Goal: Entertainment & Leisure: Consume media (video, audio)

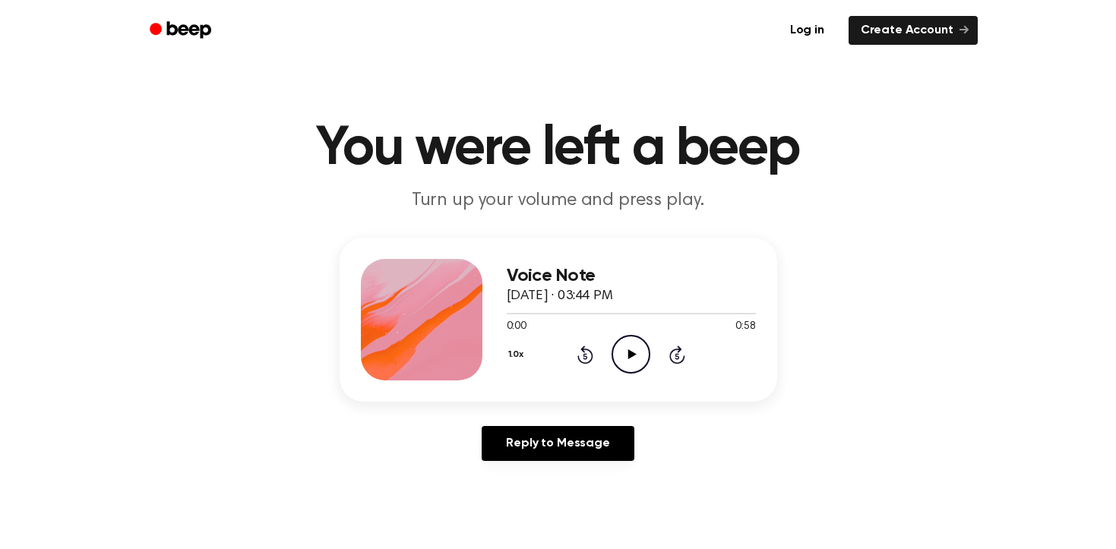
click at [614, 353] on icon "Play Audio" at bounding box center [630, 354] width 39 height 39
click at [614, 353] on icon "Pause Audio" at bounding box center [630, 354] width 39 height 39
click at [636, 352] on icon "Play Audio" at bounding box center [630, 354] width 39 height 39
click at [633, 366] on icon "Play Audio" at bounding box center [630, 354] width 39 height 39
click at [633, 352] on icon "Play Audio" at bounding box center [630, 354] width 39 height 39
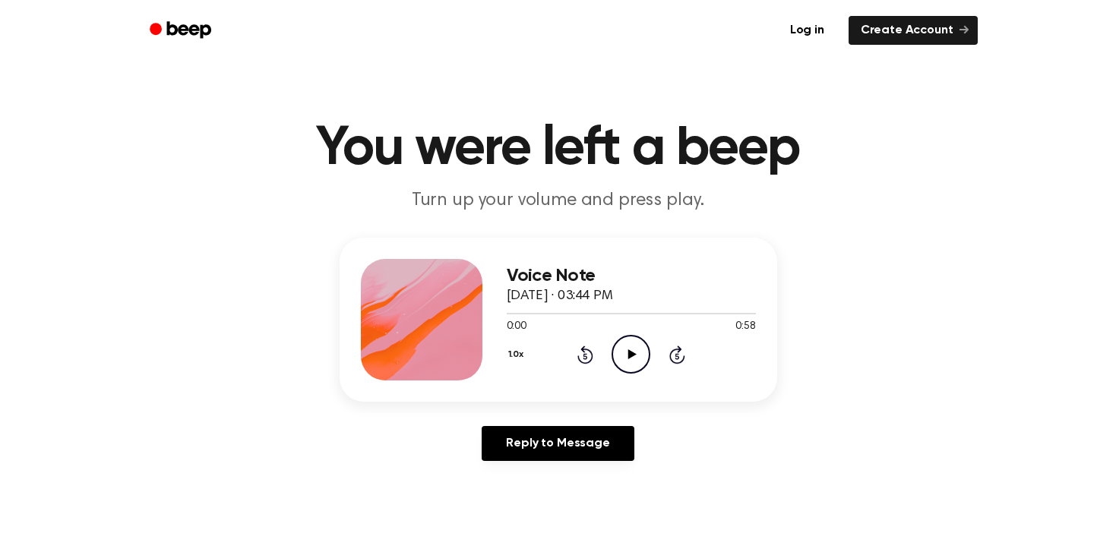
click at [621, 341] on icon "Play Audio" at bounding box center [630, 354] width 39 height 39
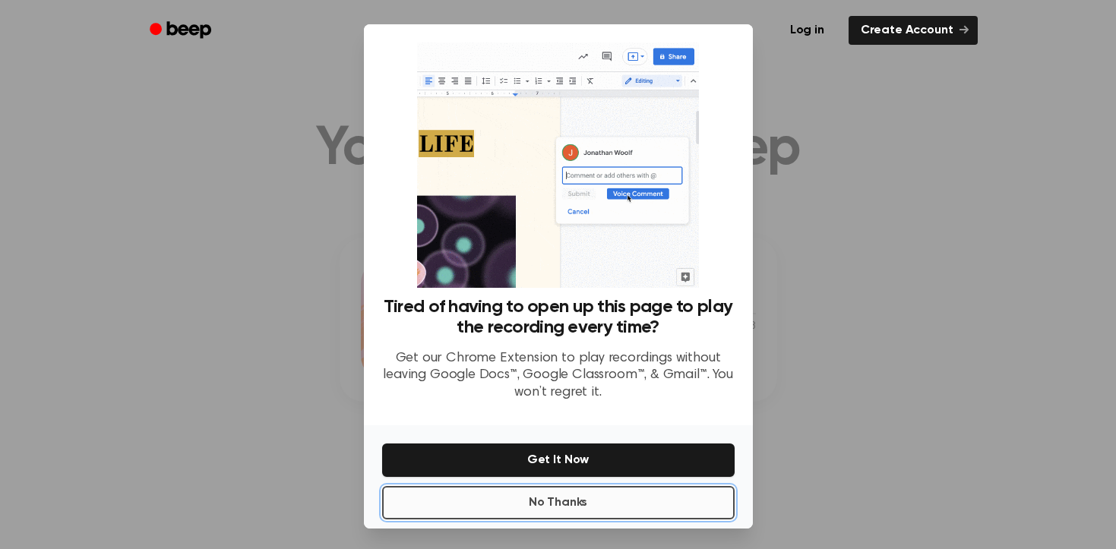
click at [541, 499] on button "No Thanks" at bounding box center [558, 502] width 352 height 33
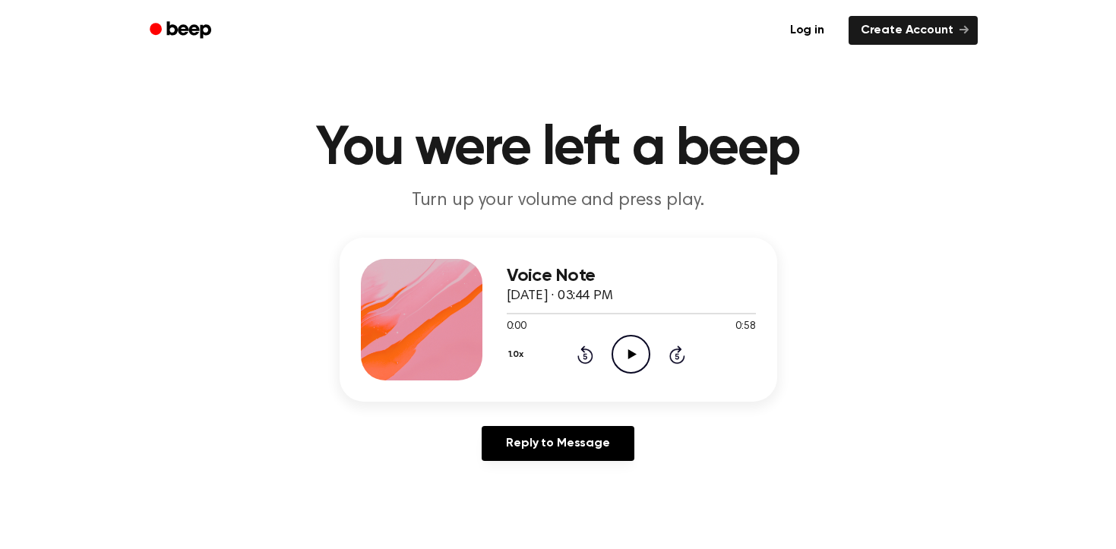
click at [620, 358] on icon "Play Audio" at bounding box center [630, 354] width 39 height 39
